Goal: Obtain resource: Download file/media

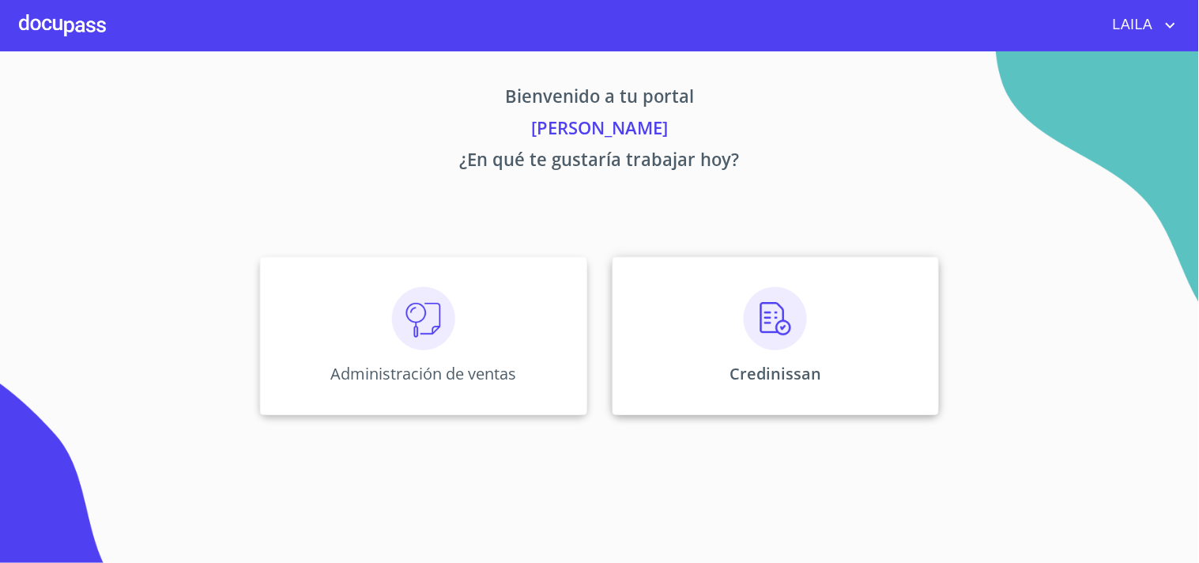
click at [749, 356] on div "Credinissan" at bounding box center [776, 336] width 327 height 158
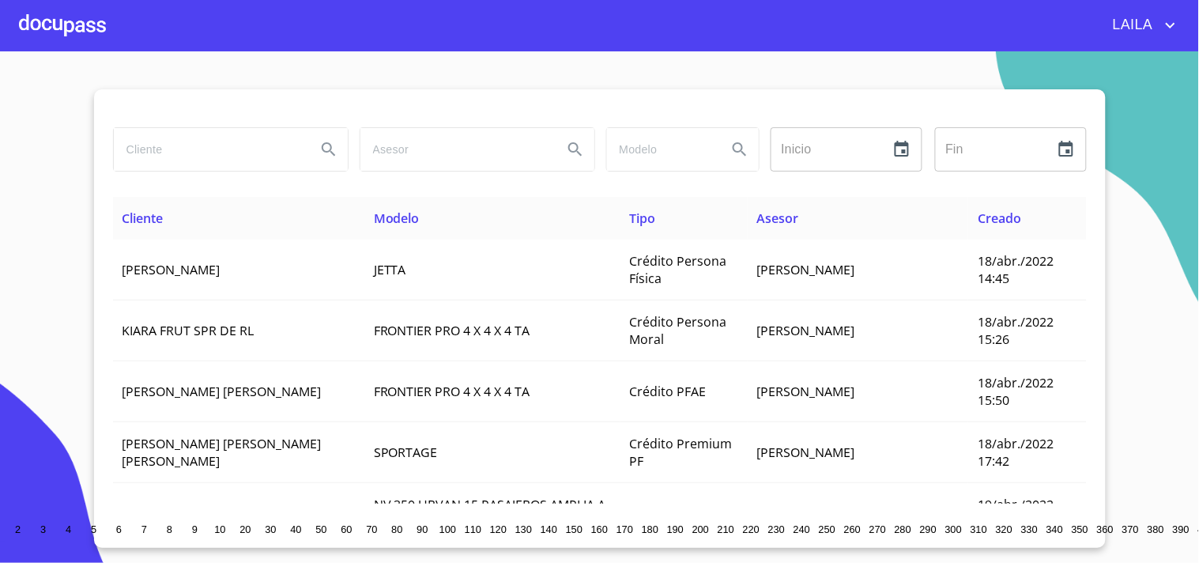
click at [171, 158] on input "search" at bounding box center [209, 149] width 190 height 43
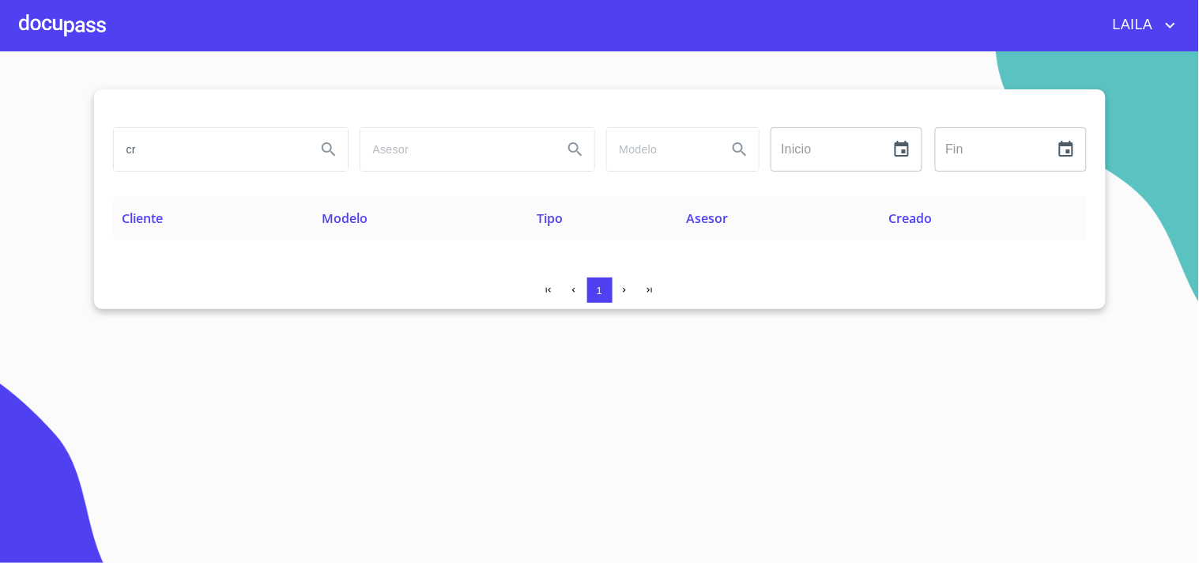
type input "c"
type input "r"
type input "[PERSON_NAME] [PERSON_NAME]"
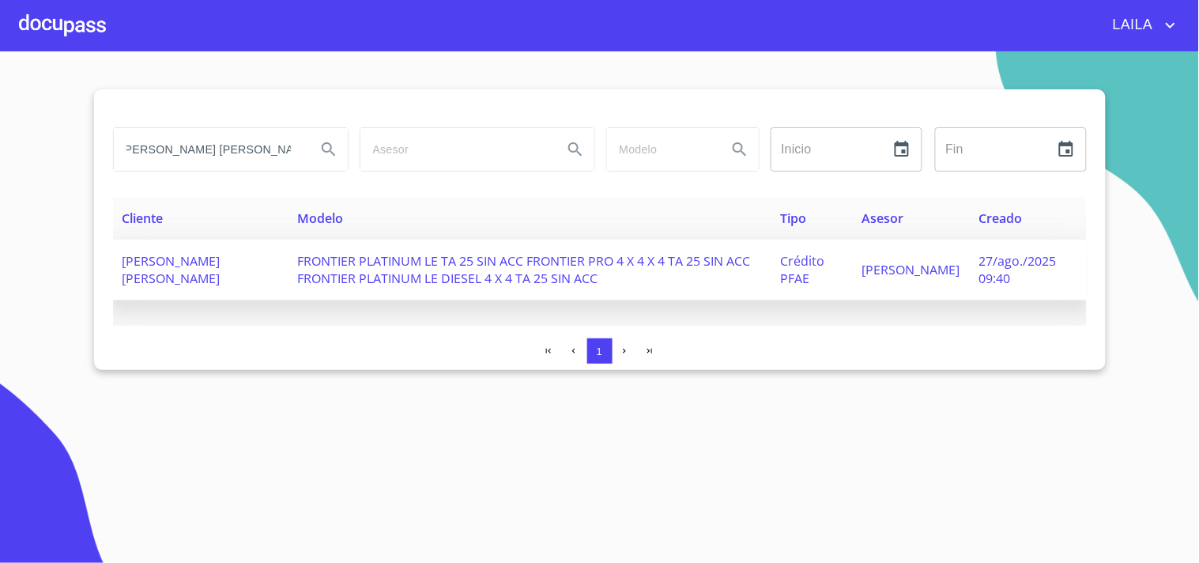
click at [221, 265] on span "[PERSON_NAME] [PERSON_NAME]" at bounding box center [172, 269] width 98 height 35
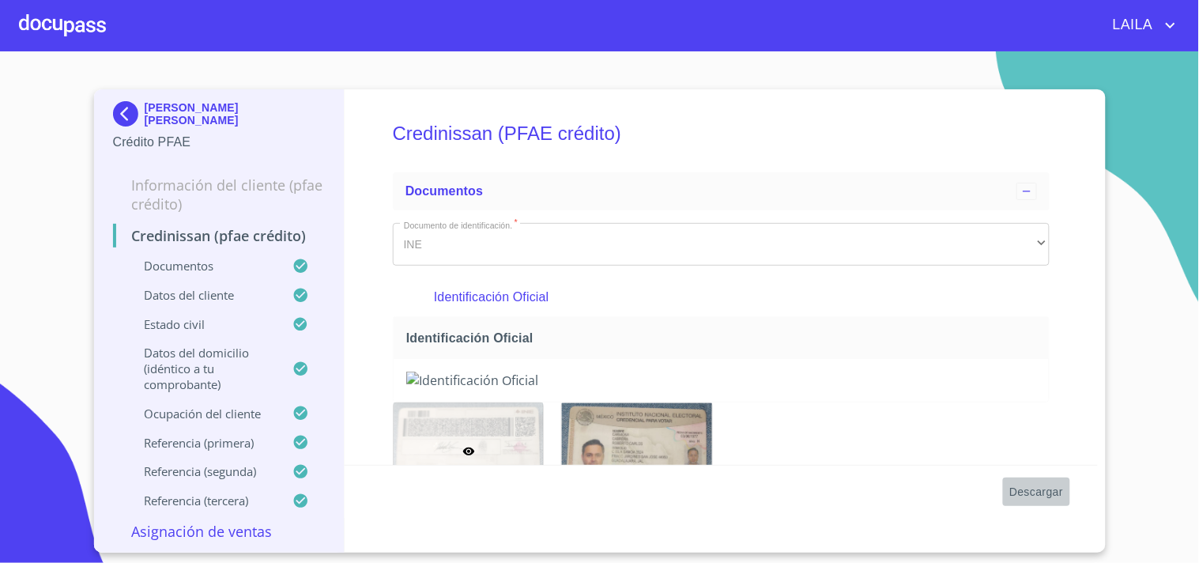
click at [1040, 487] on span "Descargar" at bounding box center [1037, 492] width 54 height 20
click at [129, 115] on img at bounding box center [129, 113] width 32 height 25
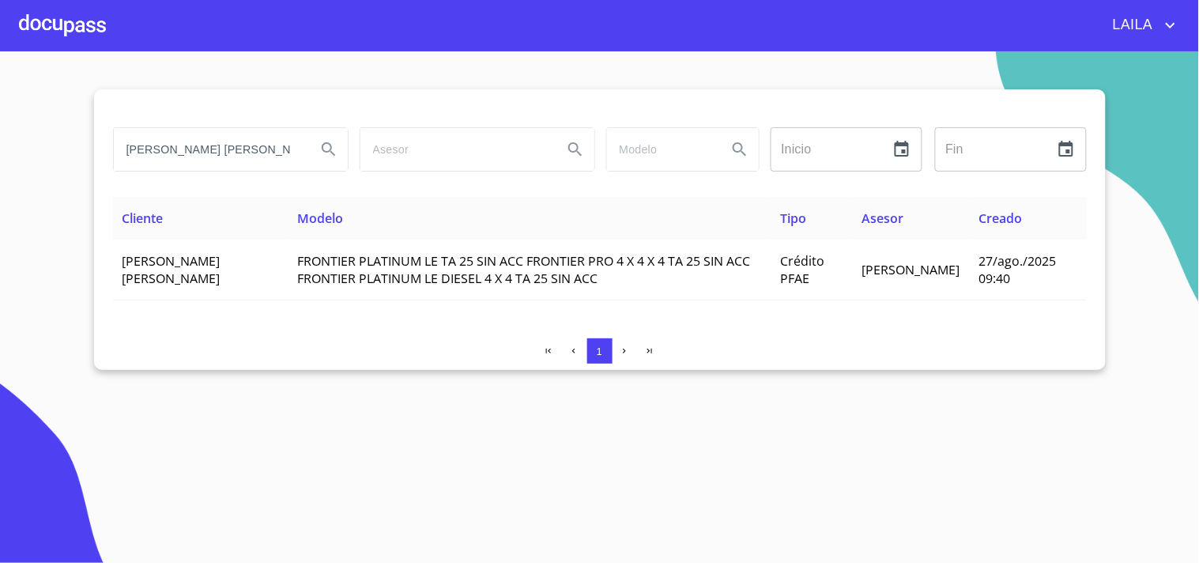
click at [238, 149] on input "[PERSON_NAME] [PERSON_NAME]" at bounding box center [209, 149] width 190 height 43
type input "[PERSON_NAME]"
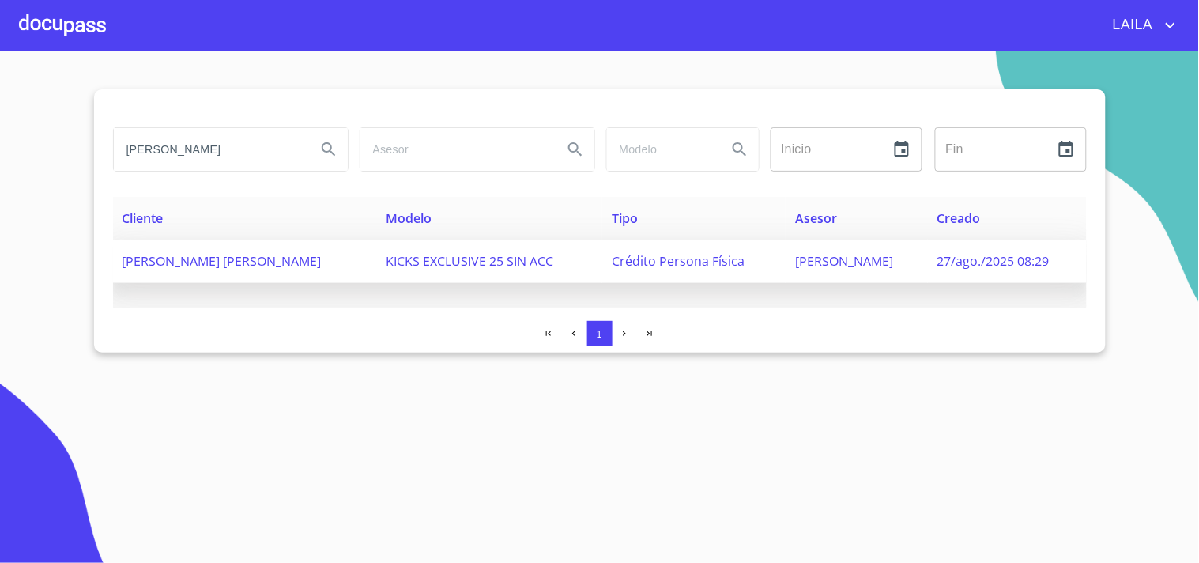
click at [212, 257] on span "[PERSON_NAME] [PERSON_NAME]" at bounding box center [222, 260] width 199 height 17
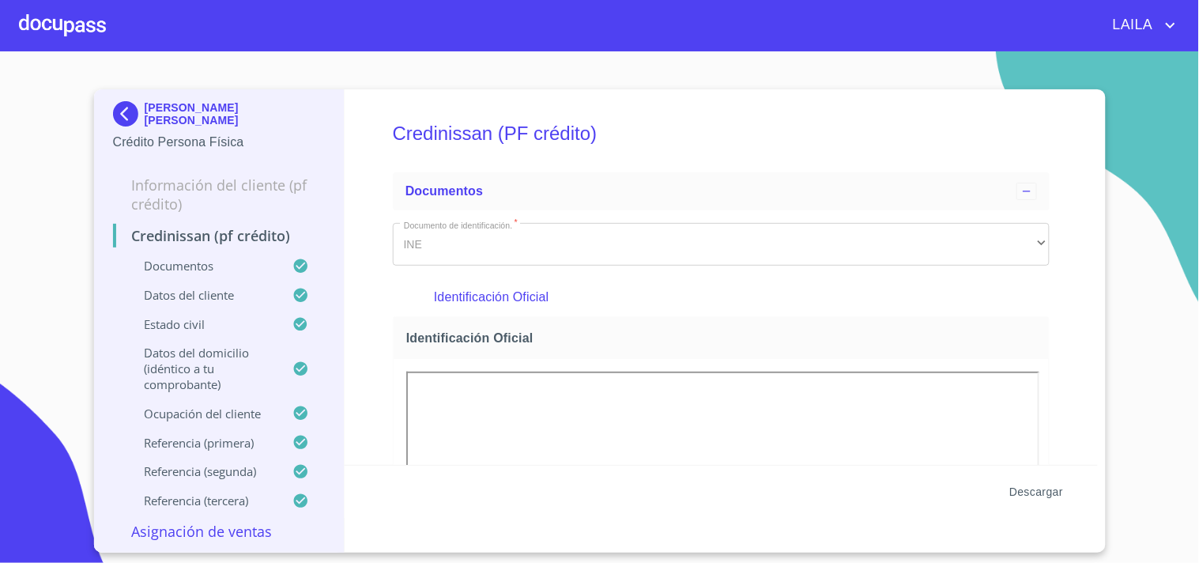
click at [1018, 497] on span "Descargar" at bounding box center [1037, 492] width 54 height 20
